Goal: Transaction & Acquisition: Download file/media

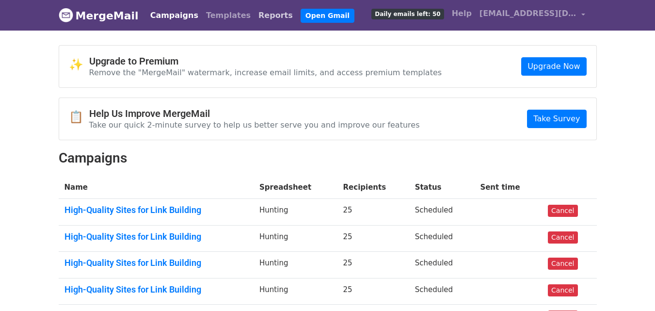
click at [254, 16] on link "Reports" at bounding box center [275, 15] width 42 height 19
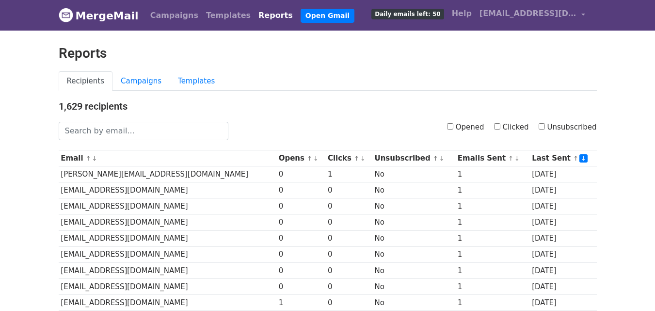
click at [500, 129] on input "Clicked" at bounding box center [497, 126] width 6 height 6
checkbox input "true"
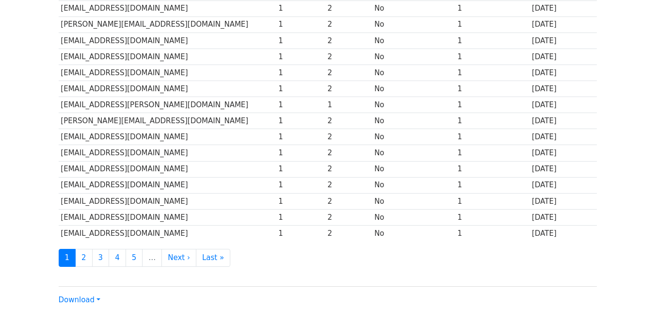
scroll to position [479, 0]
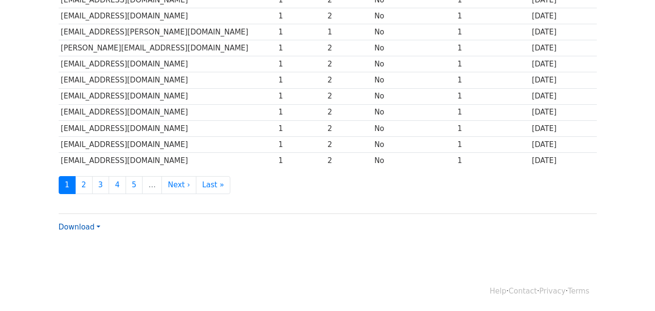
click at [88, 226] on link "Download" at bounding box center [80, 226] width 42 height 9
click at [92, 239] on link "CSV" at bounding box center [97, 245] width 77 height 16
